Goal: Task Accomplishment & Management: Use online tool/utility

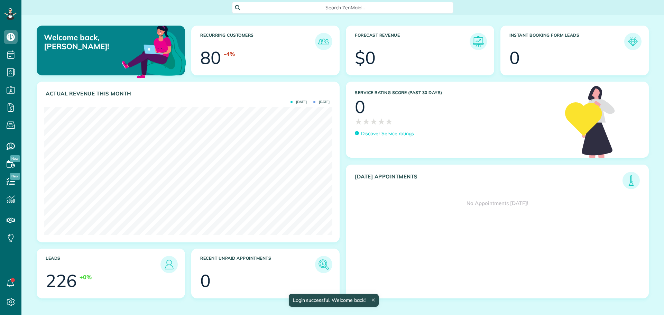
scroll to position [128, 289]
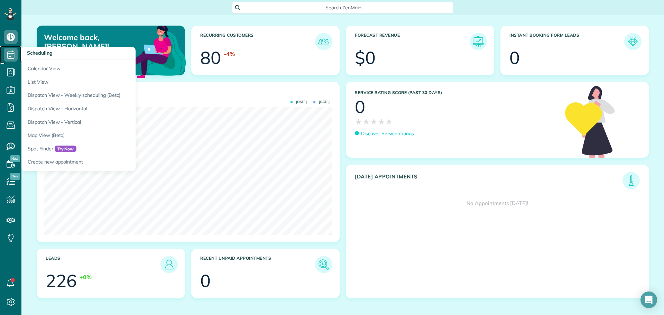
click at [12, 55] on icon at bounding box center [11, 55] width 14 height 14
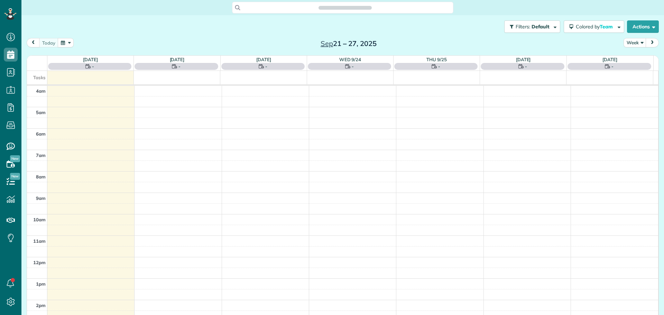
scroll to position [65, 0]
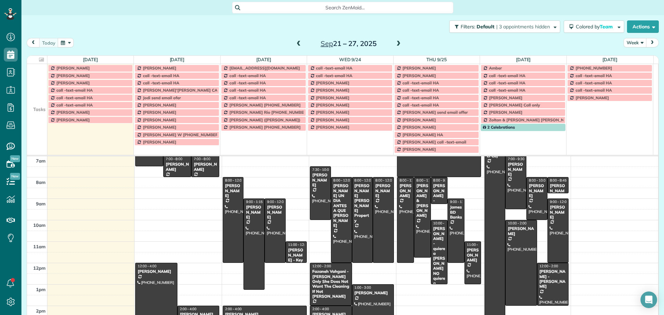
click at [629, 40] on button "Week" at bounding box center [635, 42] width 23 height 9
click at [632, 58] on link "Day" at bounding box center [651, 59] width 55 height 14
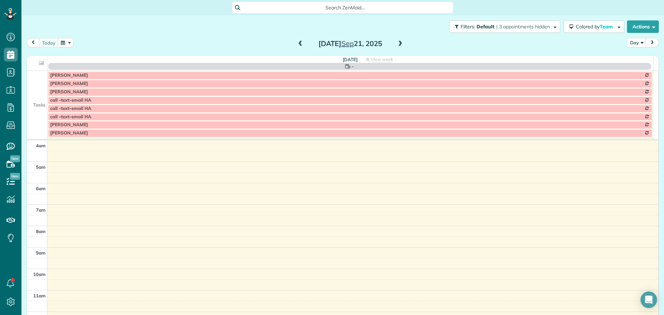
scroll to position [65, 0]
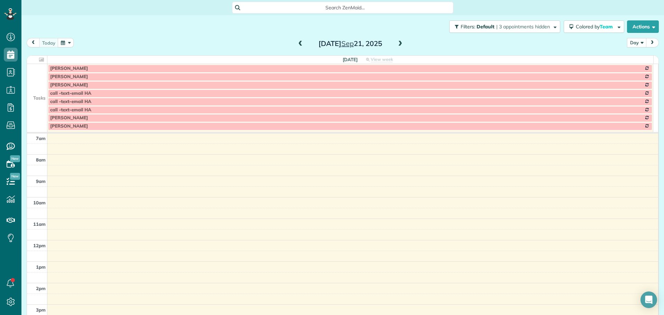
click at [635, 42] on button "Day" at bounding box center [636, 42] width 19 height 9
click at [632, 60] on link "Day" at bounding box center [655, 59] width 55 height 14
click at [394, 38] on div "Sunday Sep 21, 2025" at bounding box center [350, 43] width 111 height 11
click at [397, 45] on span at bounding box center [401, 44] width 8 height 6
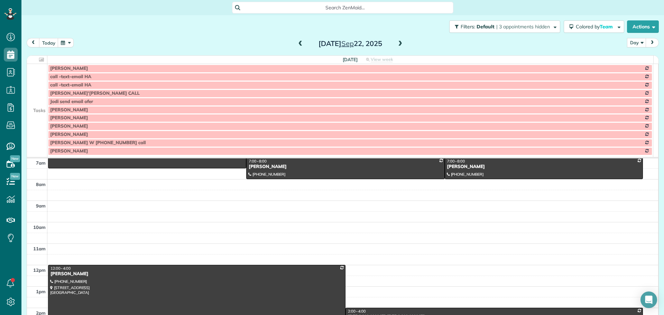
click at [37, 92] on td at bounding box center [37, 93] width 20 height 8
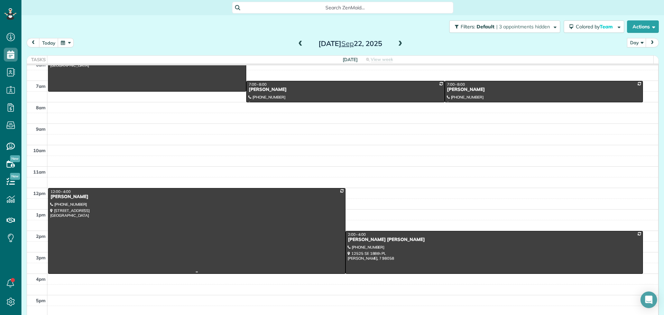
scroll to position [0, 0]
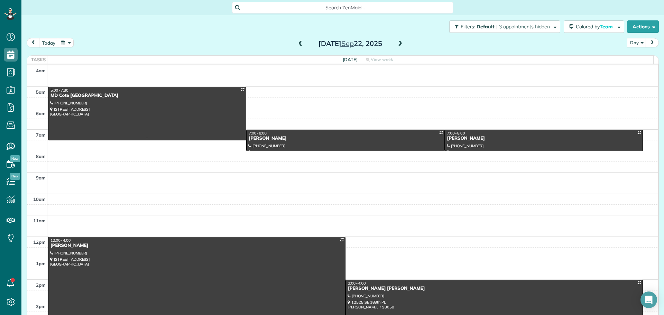
click at [211, 122] on div at bounding box center [147, 113] width 198 height 53
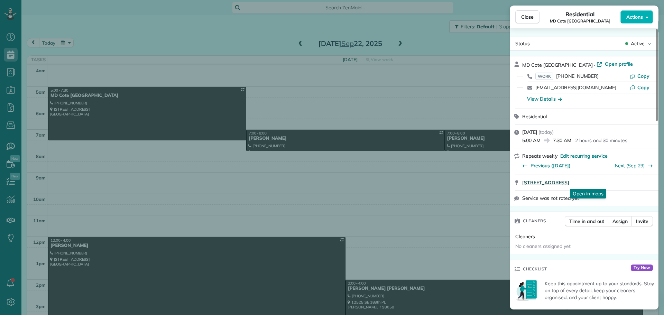
drag, startPoint x: 519, startPoint y: 185, endPoint x: 644, endPoint y: 184, distance: 124.2
click at [644, 184] on div "27203 216 Ave SE Maple Valley WA 98038 Open in maps Open in maps" at bounding box center [584, 182] width 149 height 15
click at [643, 75] on span "Copy" at bounding box center [644, 76] width 12 height 6
click at [533, 15] on span "Close" at bounding box center [527, 16] width 12 height 7
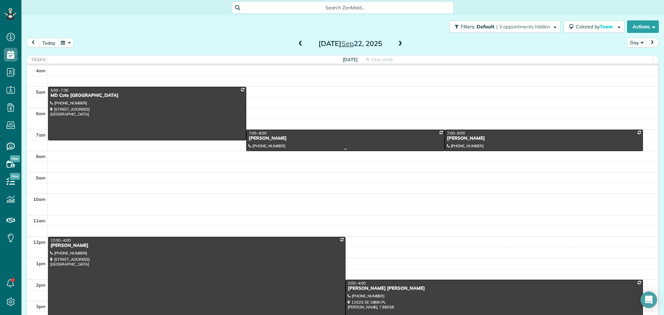
click at [358, 138] on div "Angela Lindstrom" at bounding box center [345, 139] width 194 height 6
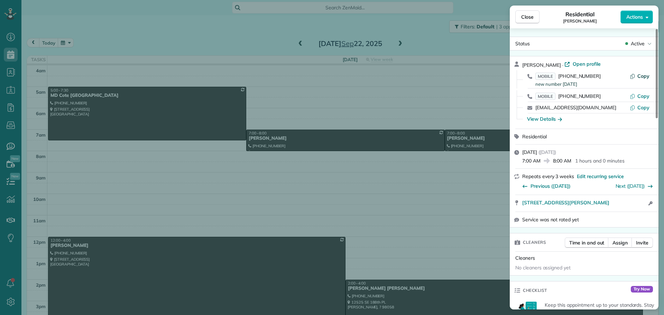
click at [644, 74] on span "Copy" at bounding box center [644, 76] width 12 height 6
drag, startPoint x: 520, startPoint y: 203, endPoint x: 630, endPoint y: 202, distance: 110.4
click at [630, 202] on div "7418 Ray Nash Dr NW Gig Harbor WA 98335 Open in maps Open in maps Open access i…" at bounding box center [584, 203] width 149 height 17
click at [552, 120] on div "View Details" at bounding box center [544, 119] width 35 height 7
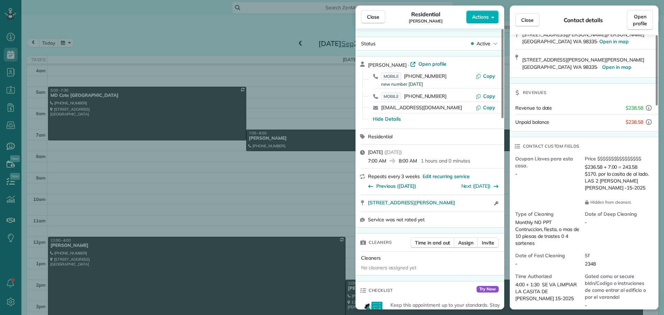
scroll to position [140, 0]
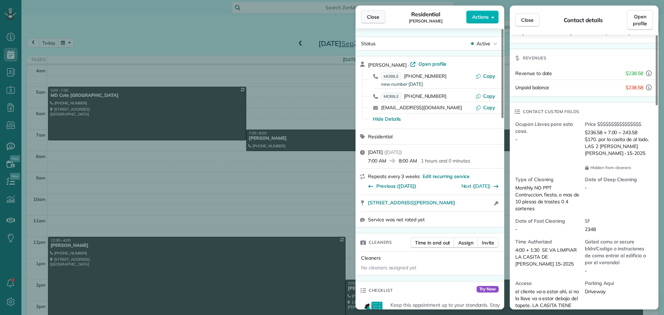
click at [381, 19] on button "Close" at bounding box center [373, 16] width 24 height 13
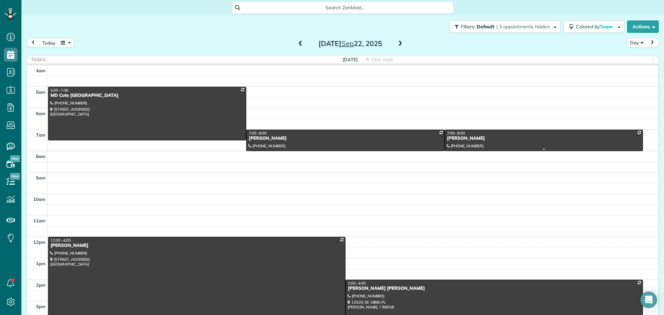
click at [510, 137] on div "Jennifer Ball" at bounding box center [544, 139] width 194 height 6
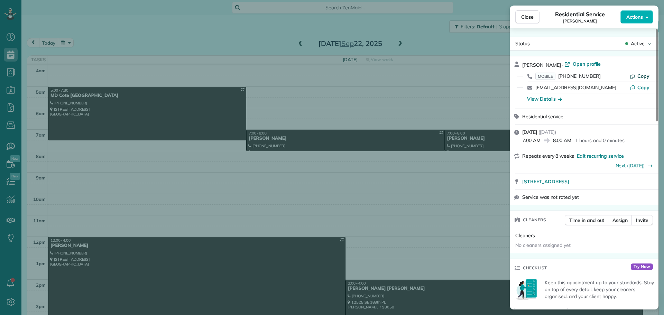
click at [646, 76] on span "Copy" at bounding box center [644, 76] width 12 height 6
drag, startPoint x: 520, startPoint y: 183, endPoint x: 616, endPoint y: 181, distance: 95.2
click at [616, 181] on div "12755 4th AVE NW Seattle WA 98177 Open in maps Open in maps" at bounding box center [584, 181] width 149 height 15
click at [549, 99] on div "View Details" at bounding box center [544, 99] width 35 height 7
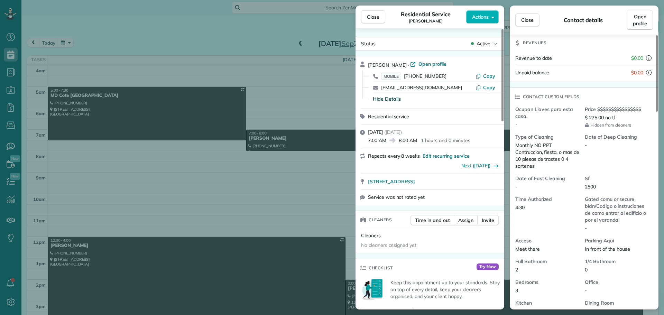
scroll to position [138, 0]
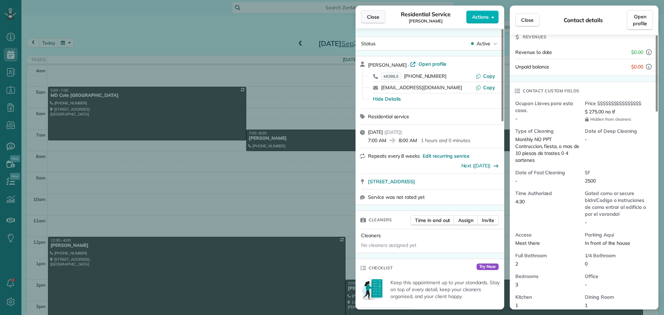
click at [371, 16] on span "Close" at bounding box center [373, 16] width 12 height 7
